Goal: Task Accomplishment & Management: Complete application form

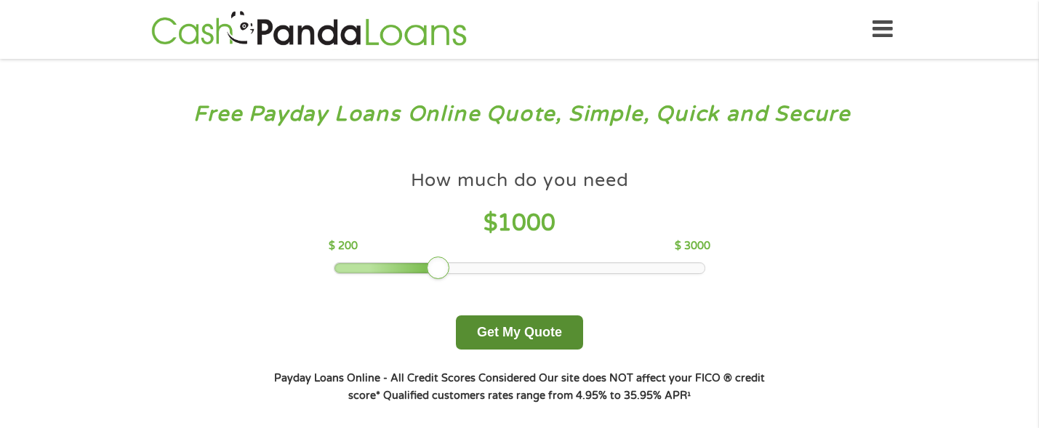
click at [526, 336] on button "Get My Quote" at bounding box center [519, 333] width 127 height 34
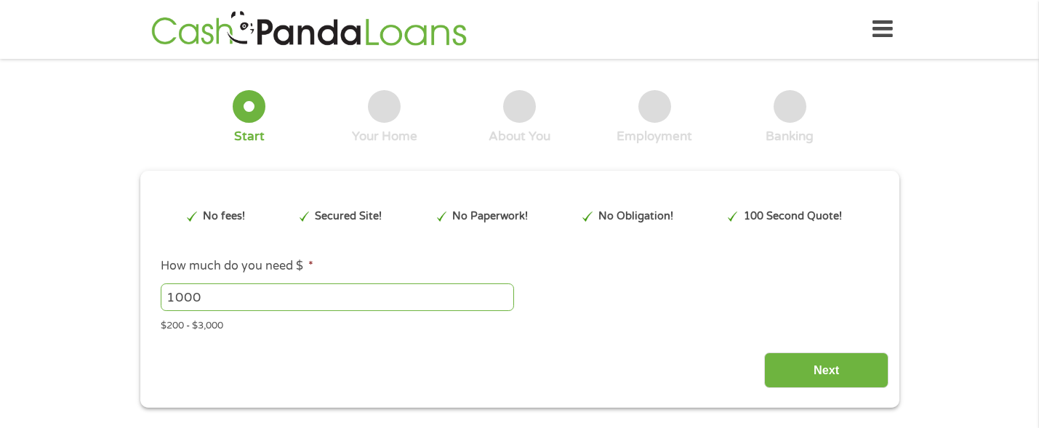
type input "EAIaIQobChMIiqW70J_tjwMVQybUAR32Nw3SEAMYASAAEgL_4fD_BwE"
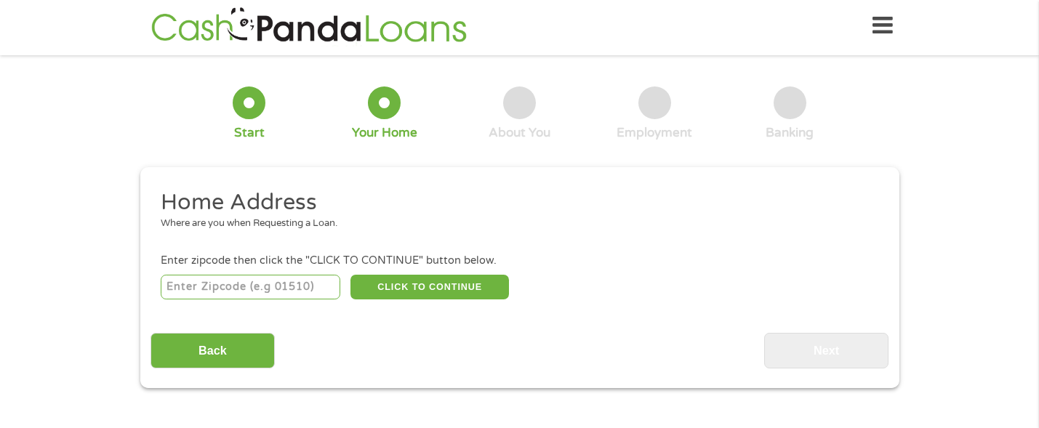
scroll to position [6, 0]
click at [252, 288] on input "number" at bounding box center [251, 287] width 180 height 25
type input "77038"
click at [403, 289] on button "CLICK TO CONTINUE" at bounding box center [429, 287] width 159 height 25
type input "77038"
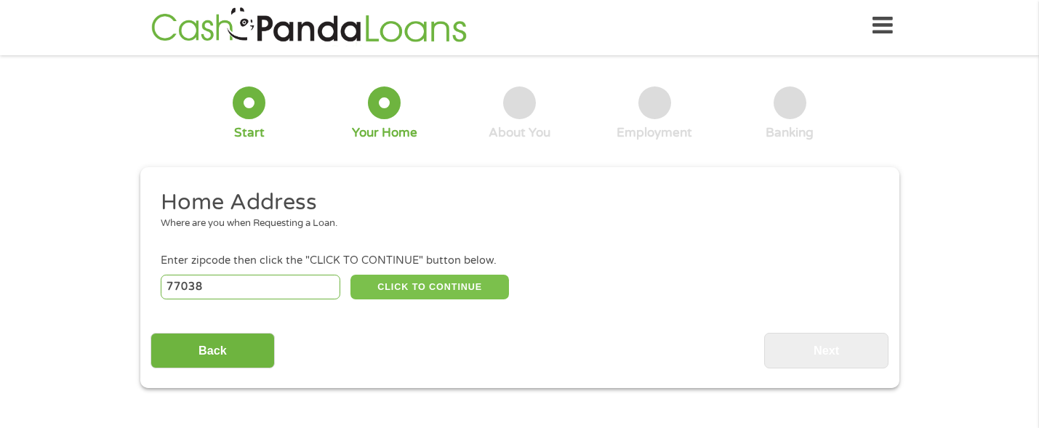
type input "[GEOGRAPHIC_DATA]"
select select "[US_STATE]"
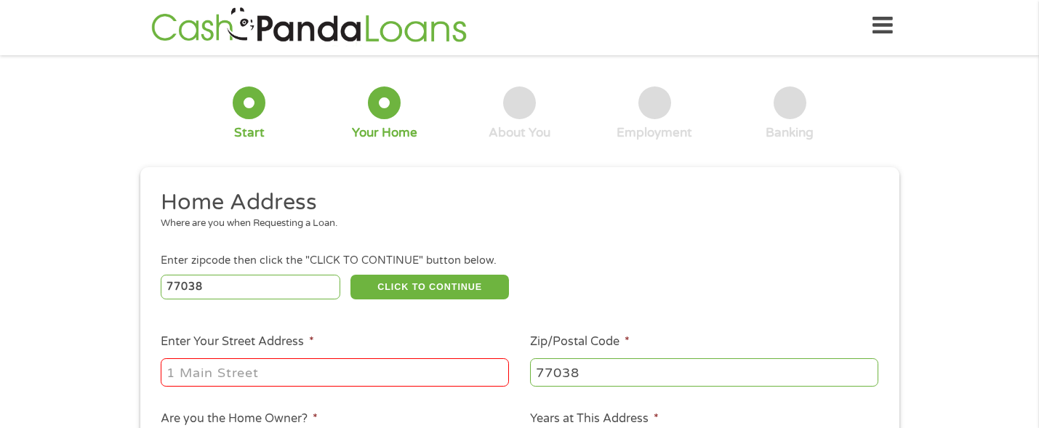
click at [694, 283] on div "77038 CLICK TO CONTINUE Please recheck your Zipcode, it seems to be Incorrect" at bounding box center [519, 287] width 717 height 30
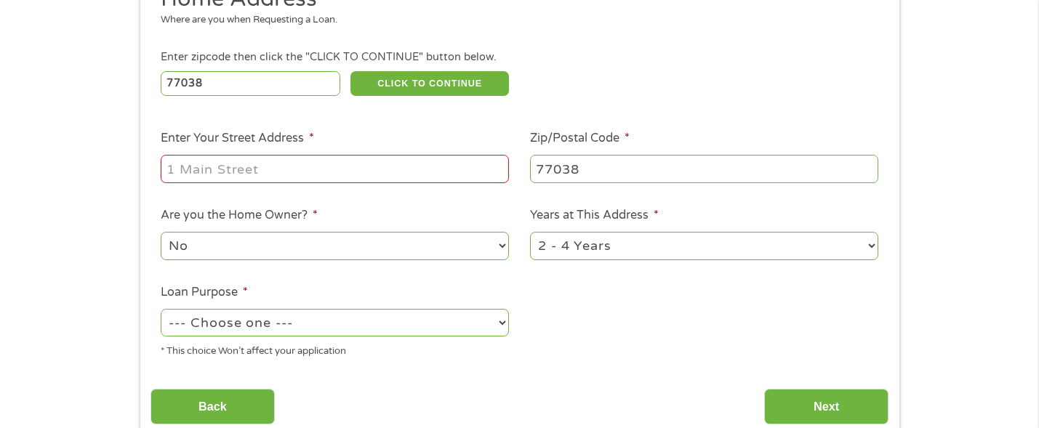
scroll to position [236, 0]
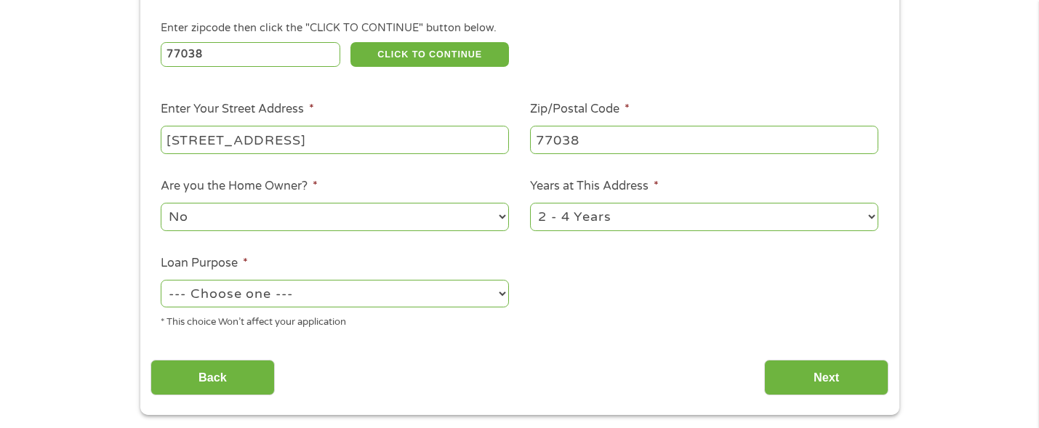
type input "[STREET_ADDRESS]"
select select "paybills"
click at [823, 360] on input "Next" at bounding box center [826, 378] width 124 height 36
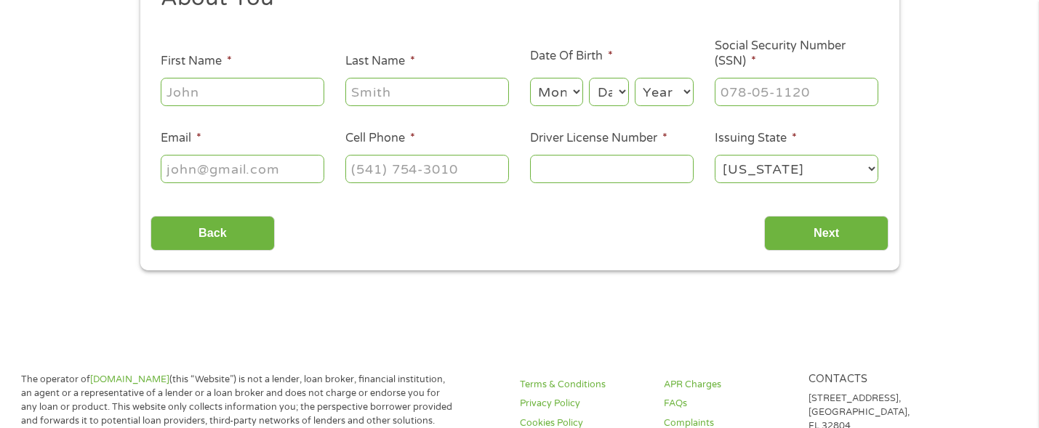
scroll to position [4, 0]
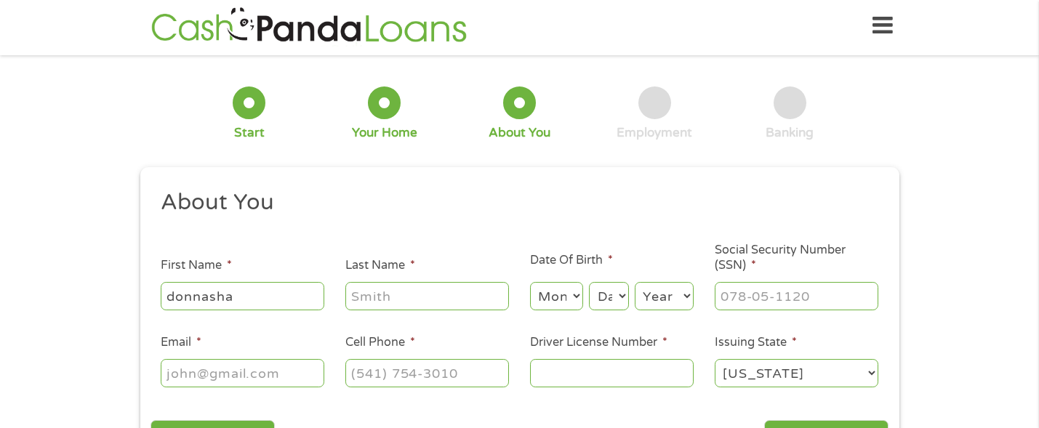
type input "donnasha"
type input "[PERSON_NAME]"
select select "8"
select select "24"
select select "1994"
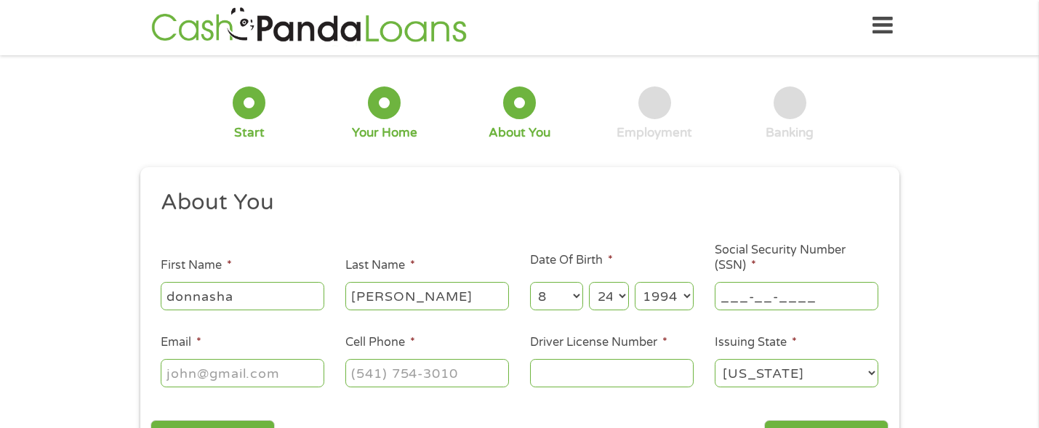
click at [757, 292] on input "___-__-____" at bounding box center [797, 296] width 164 height 28
type input "627-44-8788"
click at [769, 384] on div "[US_STATE] [US_STATE] [US_STATE] [US_STATE] [US_STATE] [US_STATE] [US_STATE] [U…" at bounding box center [797, 373] width 164 height 33
click at [631, 398] on ul "About You This field is hidden when viewing the form Title * --- Choose one ---…" at bounding box center [520, 294] width 738 height 212
click at [631, 386] on input "Driver License Number *" at bounding box center [612, 373] width 164 height 28
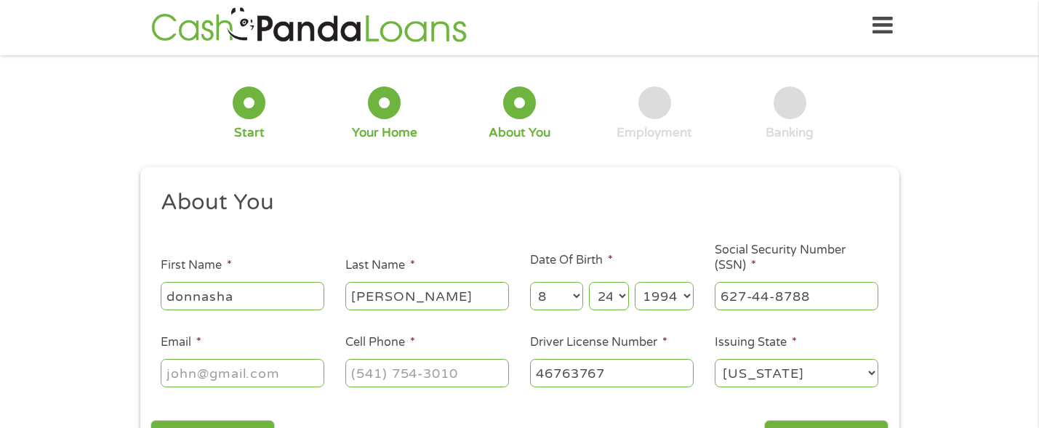
type input "46763767"
type input "[PHONE_NUMBER]"
type input "[EMAIL_ADDRESS][DOMAIN_NAME]"
click at [934, 216] on div "1 Start 2 Your Home 3 About You 4 Employment 5 Banking 6 This field is hidden w…" at bounding box center [519, 269] width 1039 height 409
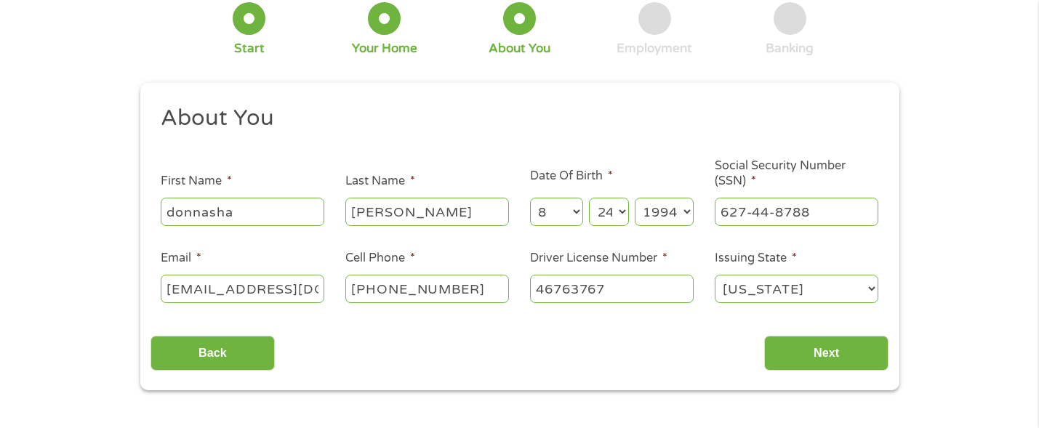
scroll to position [120, 0]
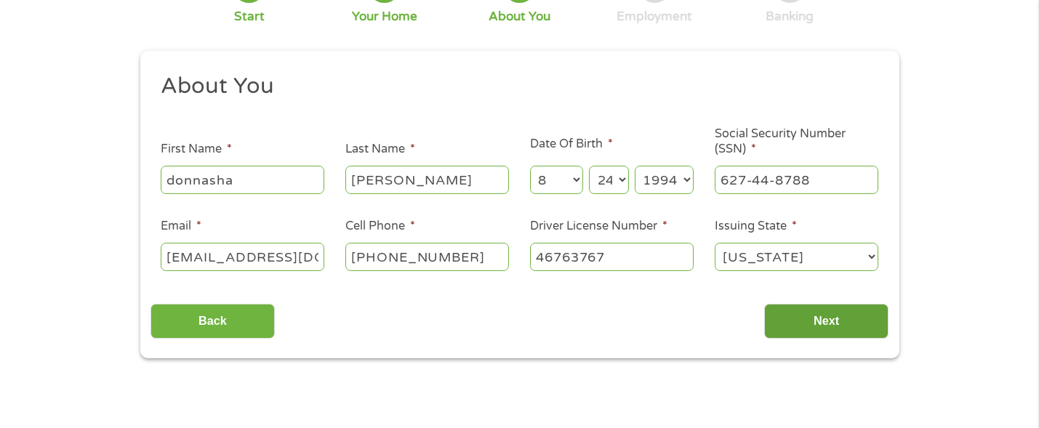
click at [825, 332] on input "Next" at bounding box center [826, 322] width 124 height 36
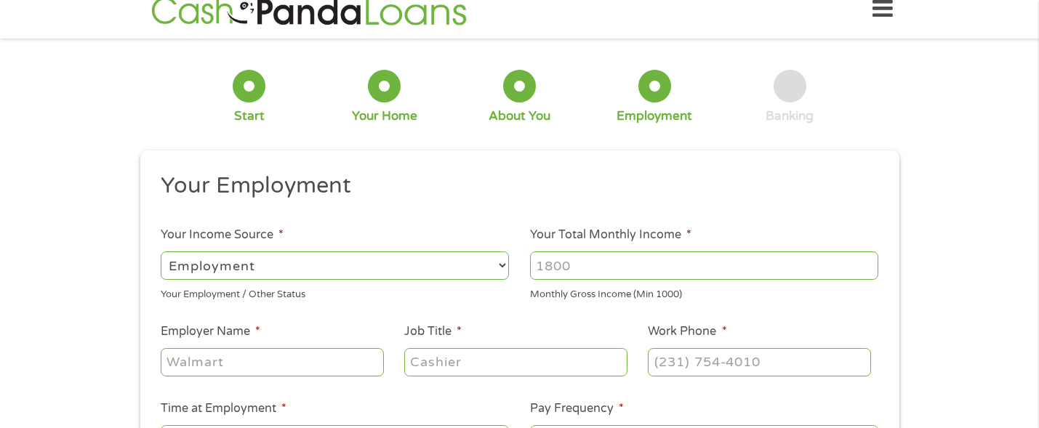
scroll to position [6, 0]
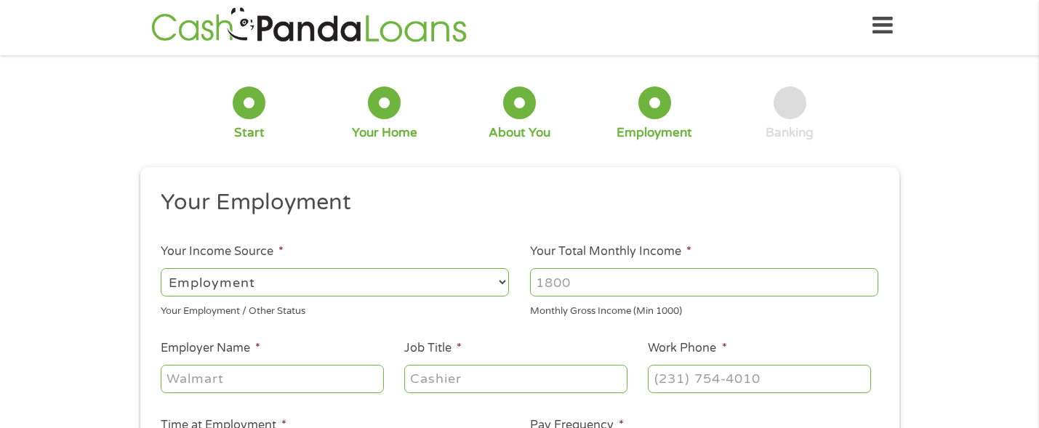
click at [576, 286] on input "Your Total Monthly Income *" at bounding box center [704, 282] width 348 height 28
type input "3300"
type input "TDCJ"
type input "correctional officer"
type input "[PHONE_NUMBER]"
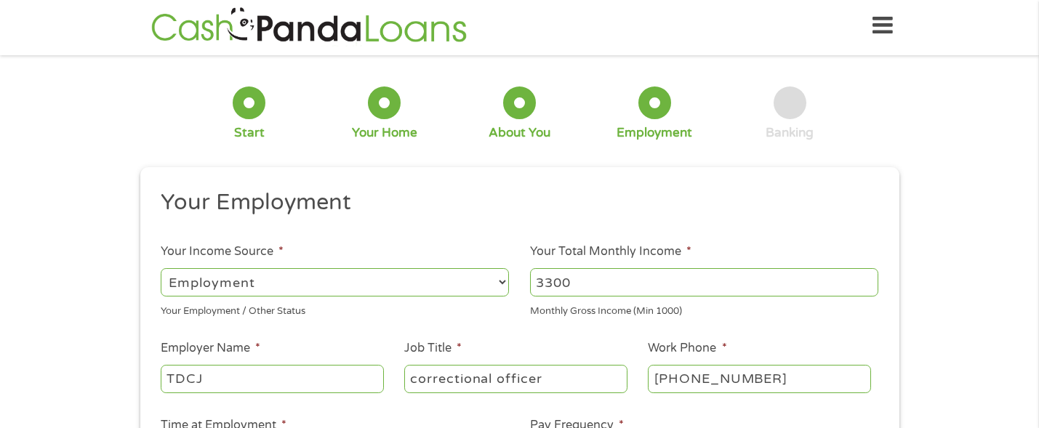
click at [990, 334] on div "1 Start 2 Your Home 3 About You 4 Employment 5 Banking 6 This field is hidden w…" at bounding box center [519, 349] width 1039 height 569
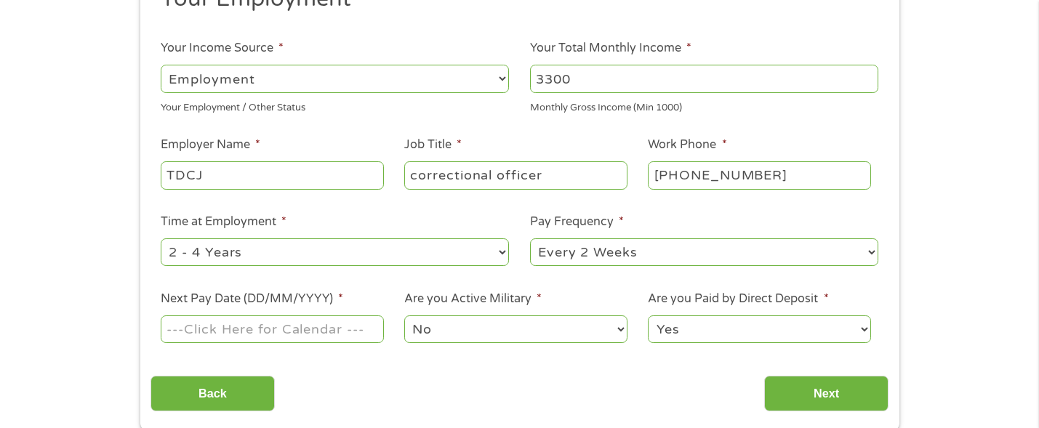
scroll to position [236, 0]
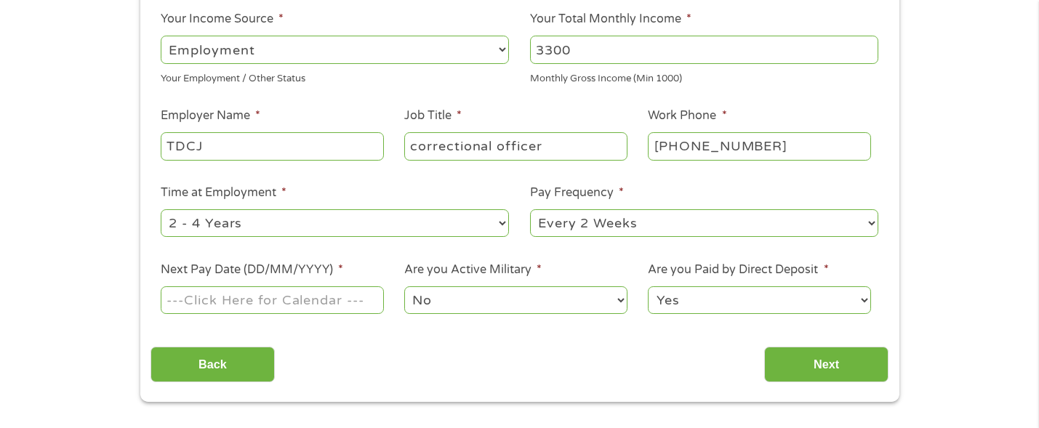
click at [305, 290] on input "Next Pay Date (DD/MM/YYYY) *" at bounding box center [272, 300] width 223 height 28
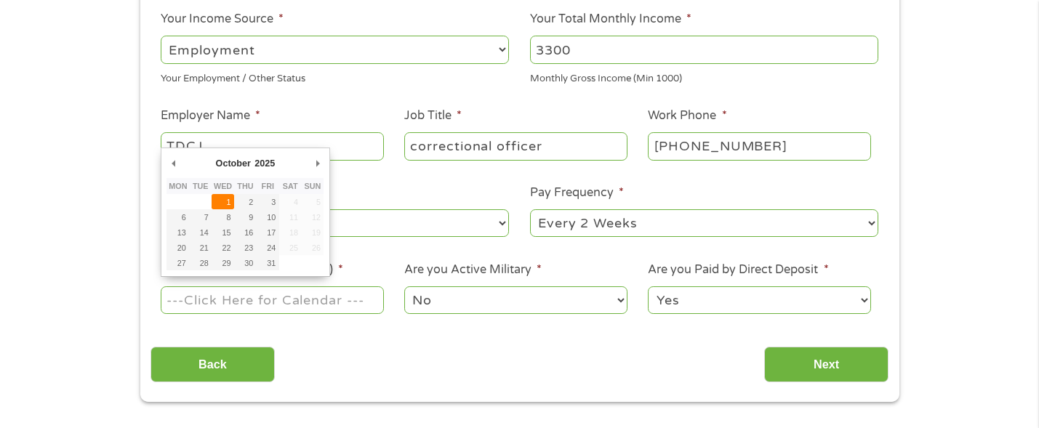
type input "[DATE]"
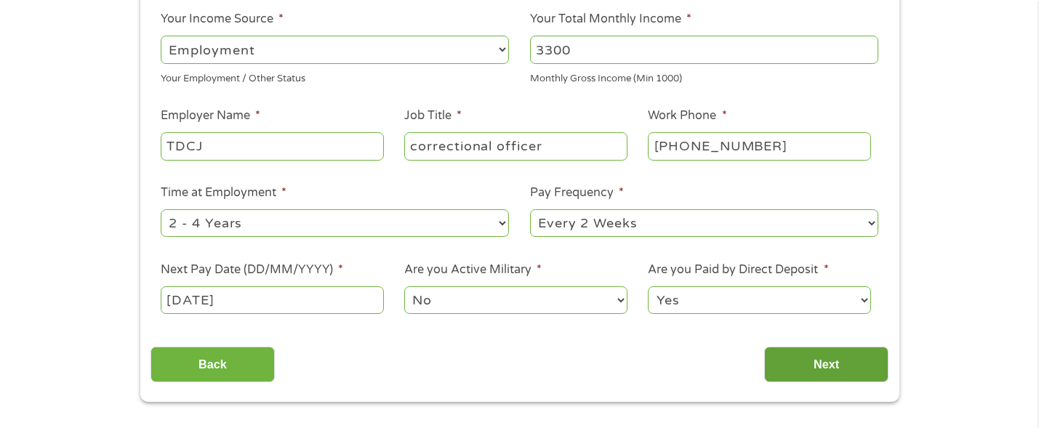
click at [824, 356] on input "Next" at bounding box center [826, 365] width 124 height 36
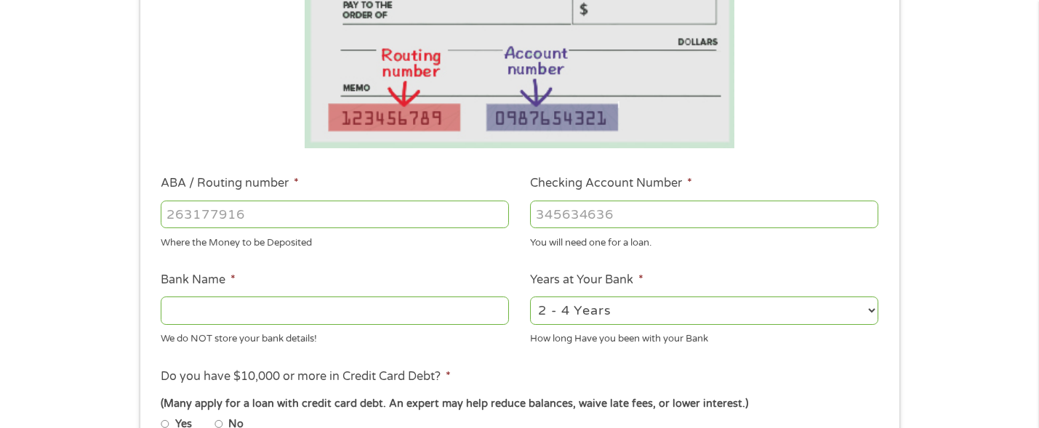
scroll to position [294, 0]
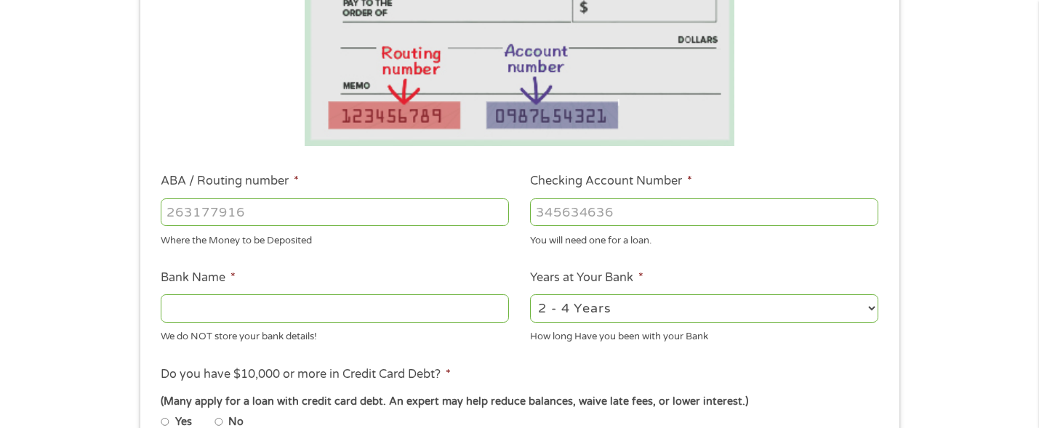
click at [375, 213] on input "ABA / Routing number *" at bounding box center [335, 213] width 348 height 28
type input "111906271"
type input "FIRST NATIONAL BANK [US_STATE]"
type input "111906271"
click at [574, 224] on input "Checking Account Number *" at bounding box center [704, 213] width 348 height 28
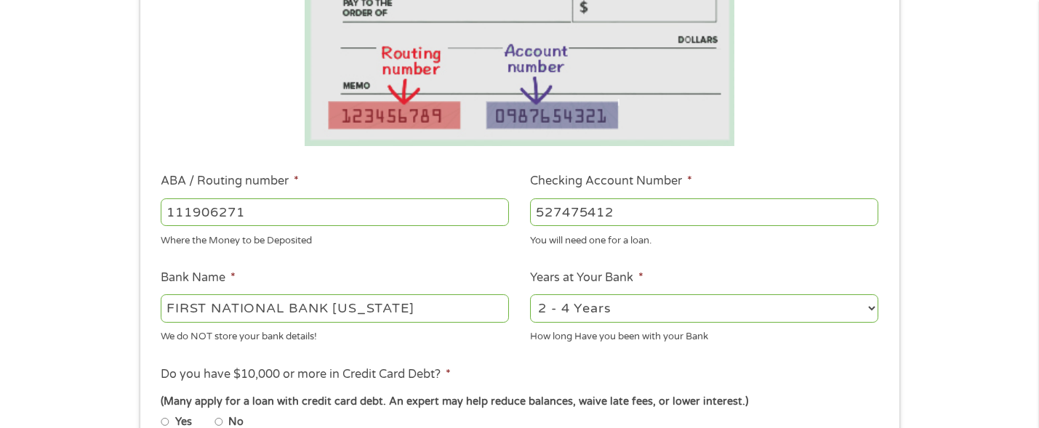
type input "527475412"
click at [831, 367] on li "Do you have $10,000 or more in Credit Card Debt? * (Many apply for a loan with …" at bounding box center [520, 401] width 738 height 70
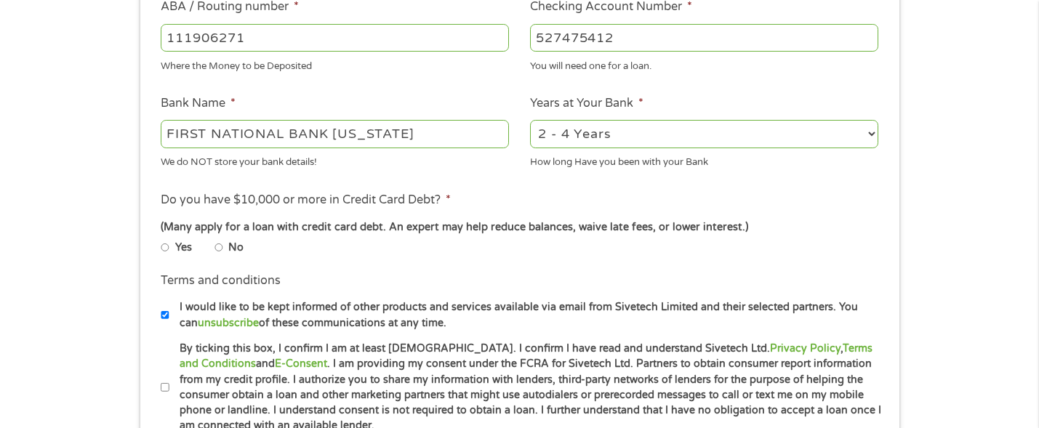
scroll to position [498, 0]
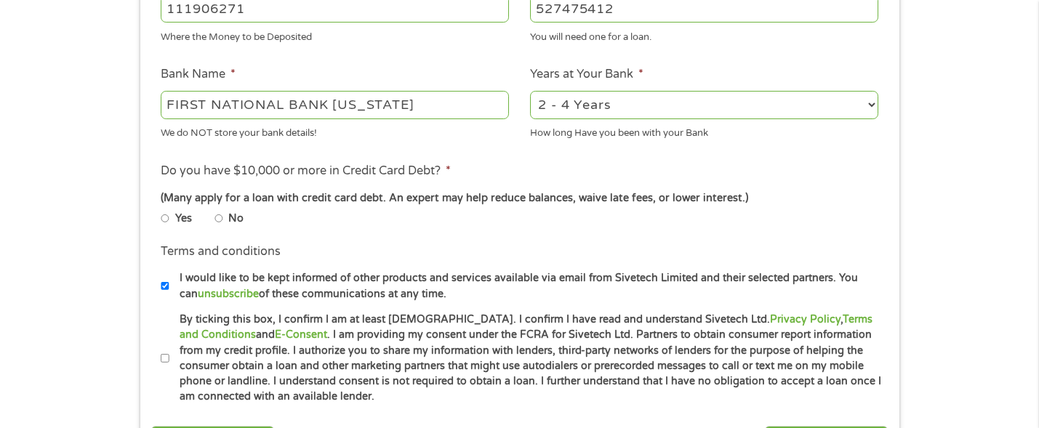
click at [217, 215] on input "No" at bounding box center [219, 219] width 9 height 9
radio input "true"
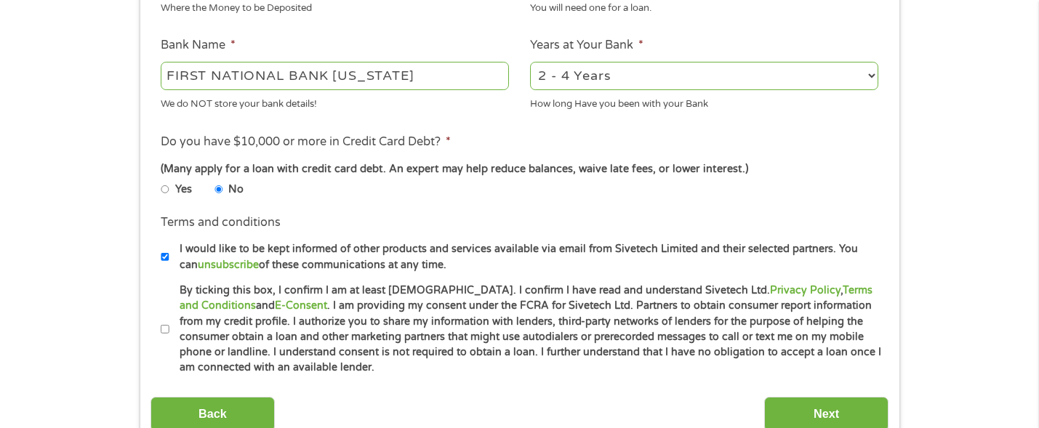
scroll to position [585, 0]
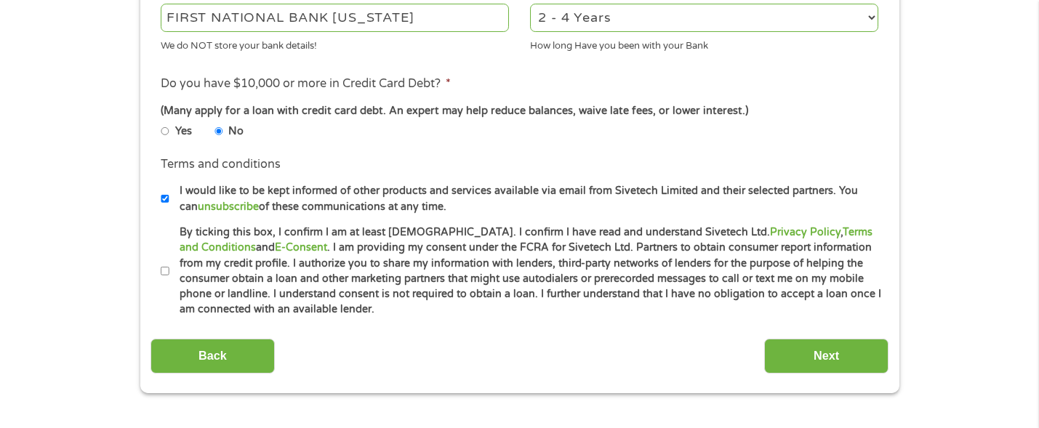
click at [167, 270] on input "By ticking this box, I confirm I am at least [DEMOGRAPHIC_DATA]. I confirm I ha…" at bounding box center [165, 271] width 9 height 9
checkbox input "true"
click at [802, 346] on input "Next" at bounding box center [826, 357] width 124 height 36
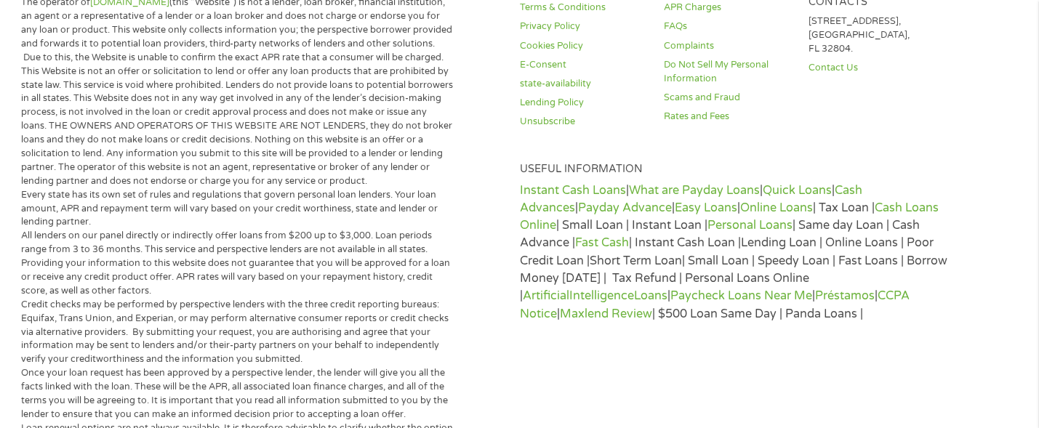
scroll to position [4, 0]
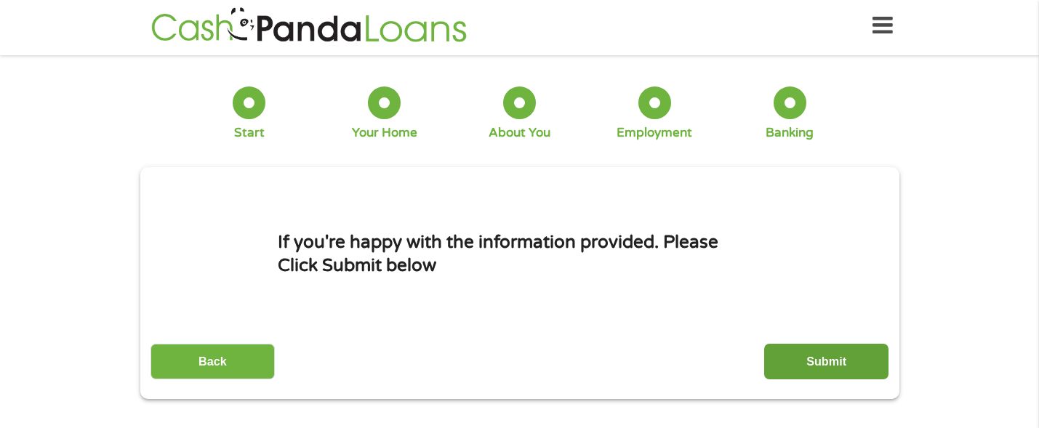
click at [856, 373] on input "Submit" at bounding box center [826, 362] width 124 height 36
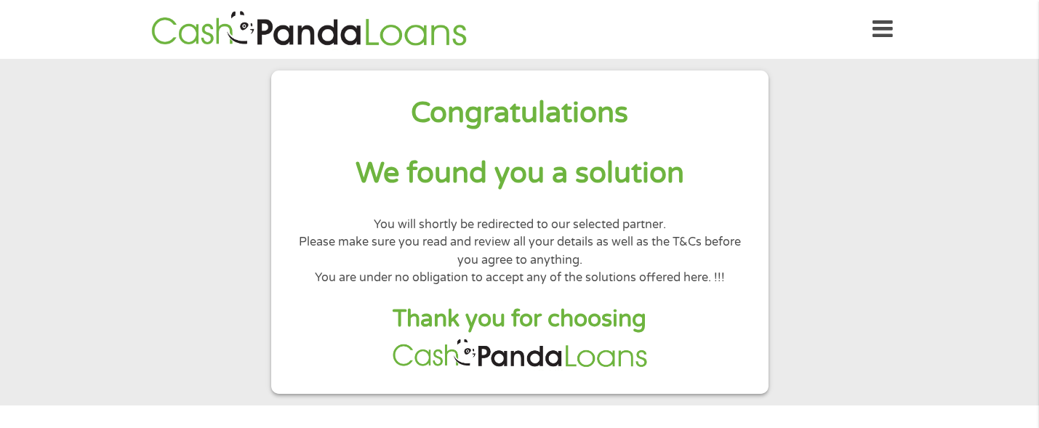
scroll to position [29, 0]
